Goal: Find specific page/section: Find specific page/section

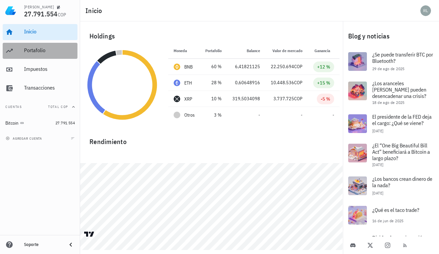
click at [44, 49] on div "Portafolio" at bounding box center [49, 50] width 51 height 6
